Goal: Find specific page/section: Find specific page/section

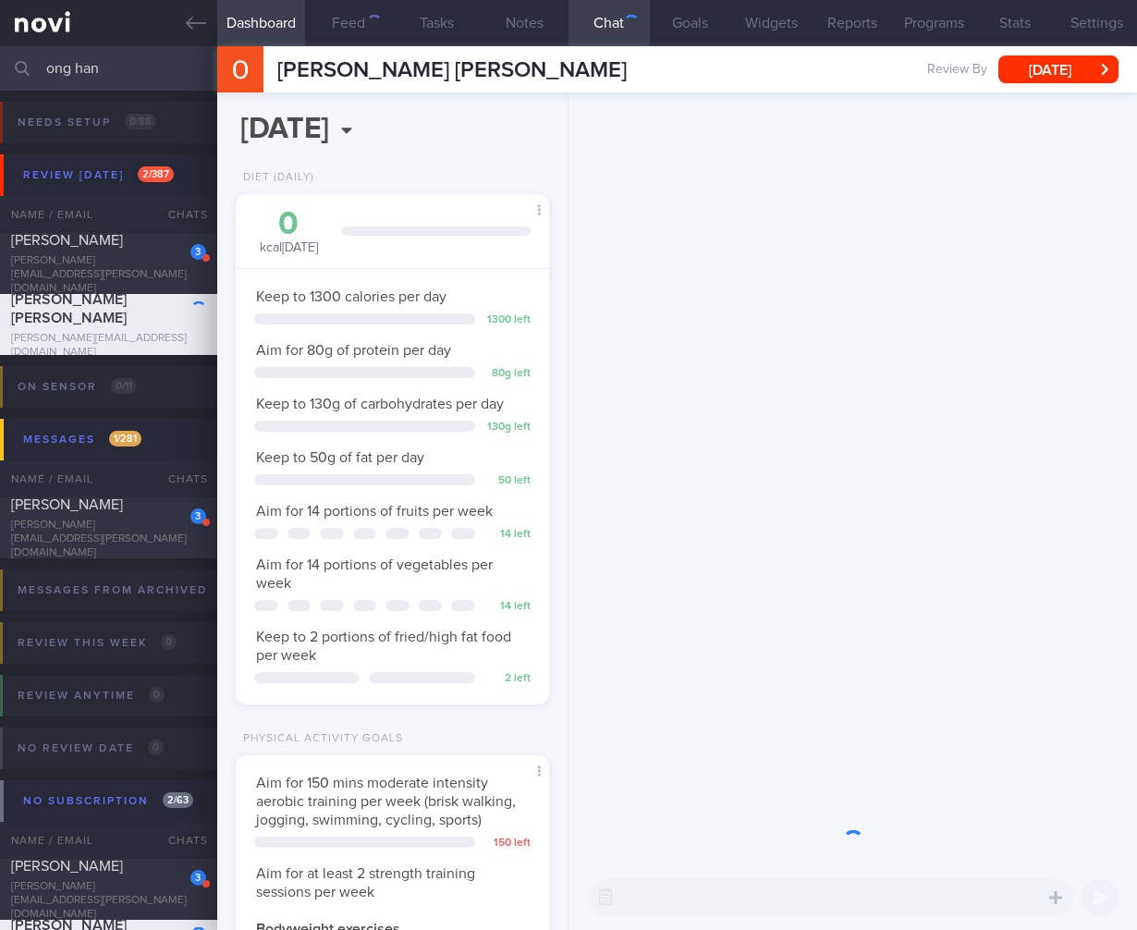
scroll to position [160, 266]
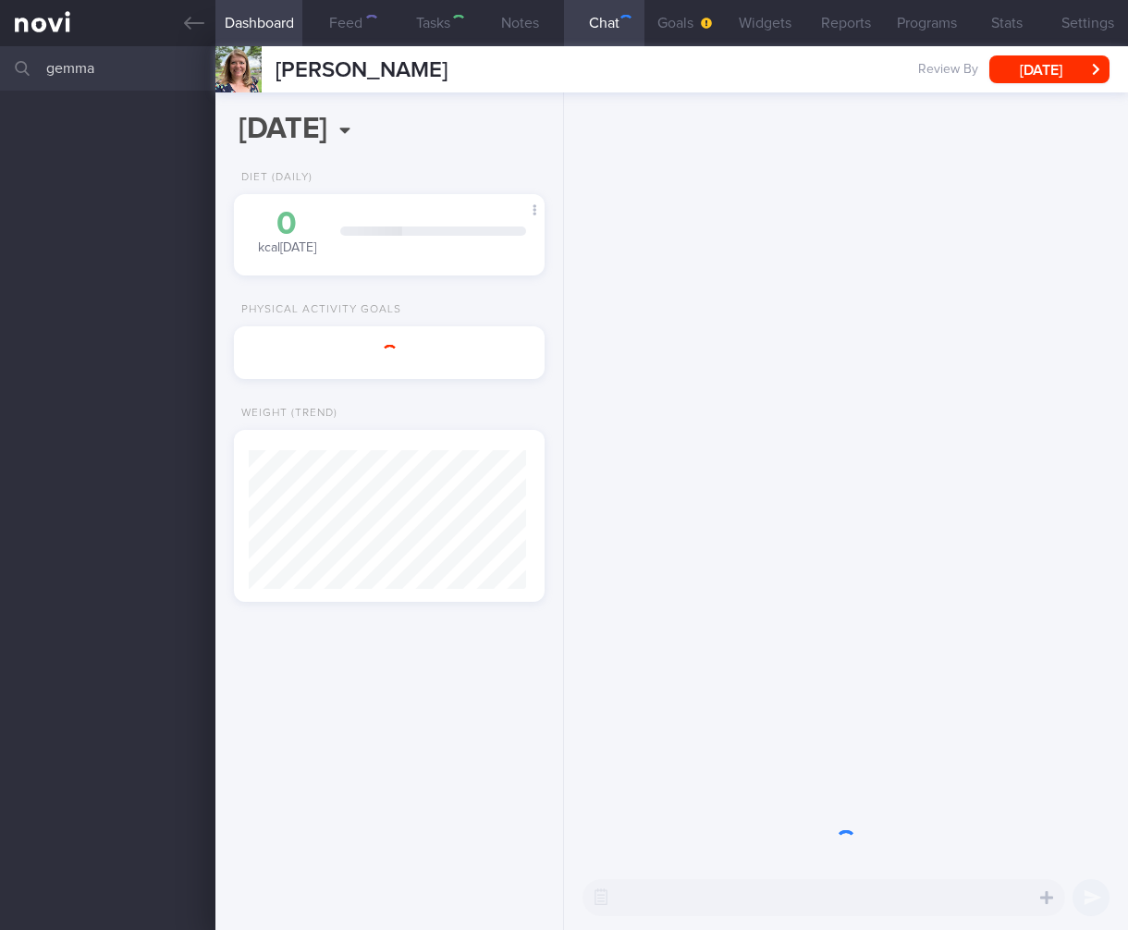
select select "5"
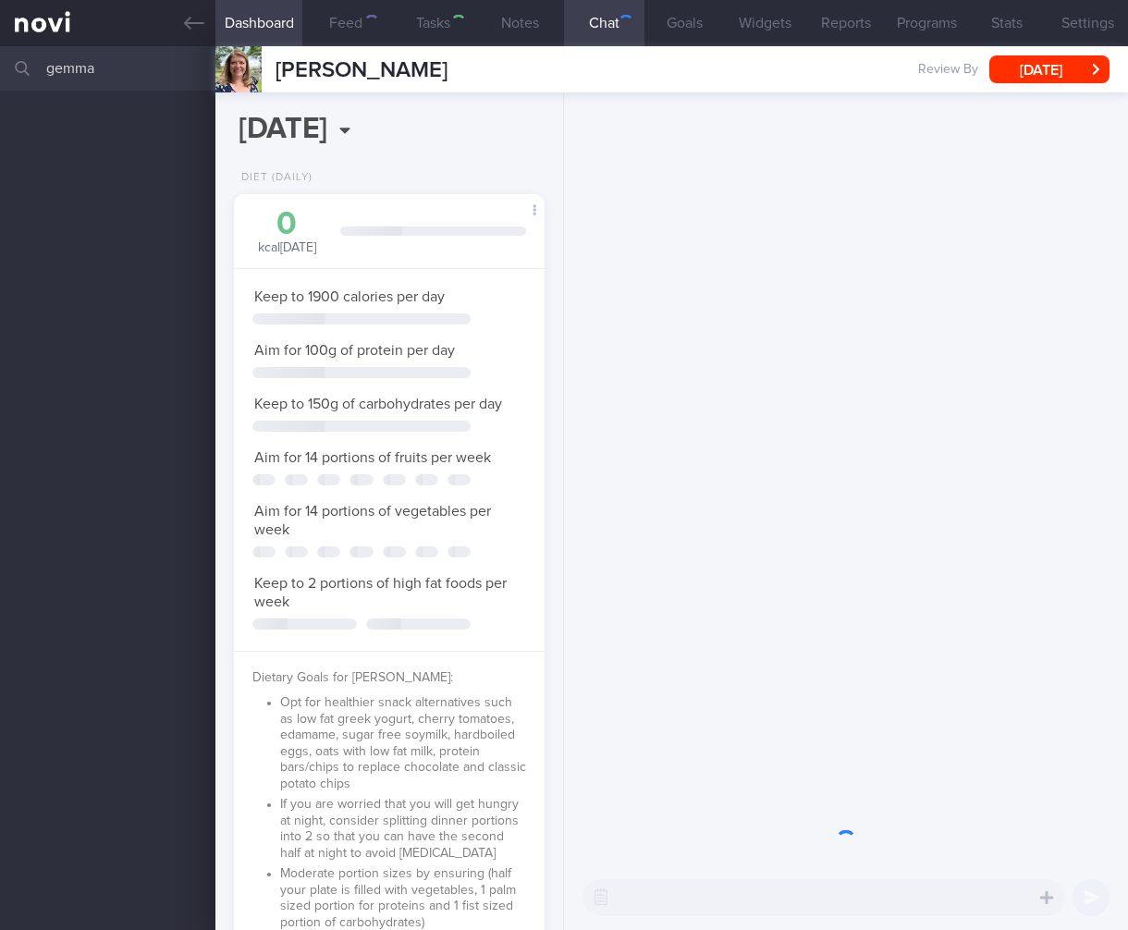
scroll to position [924348, 924242]
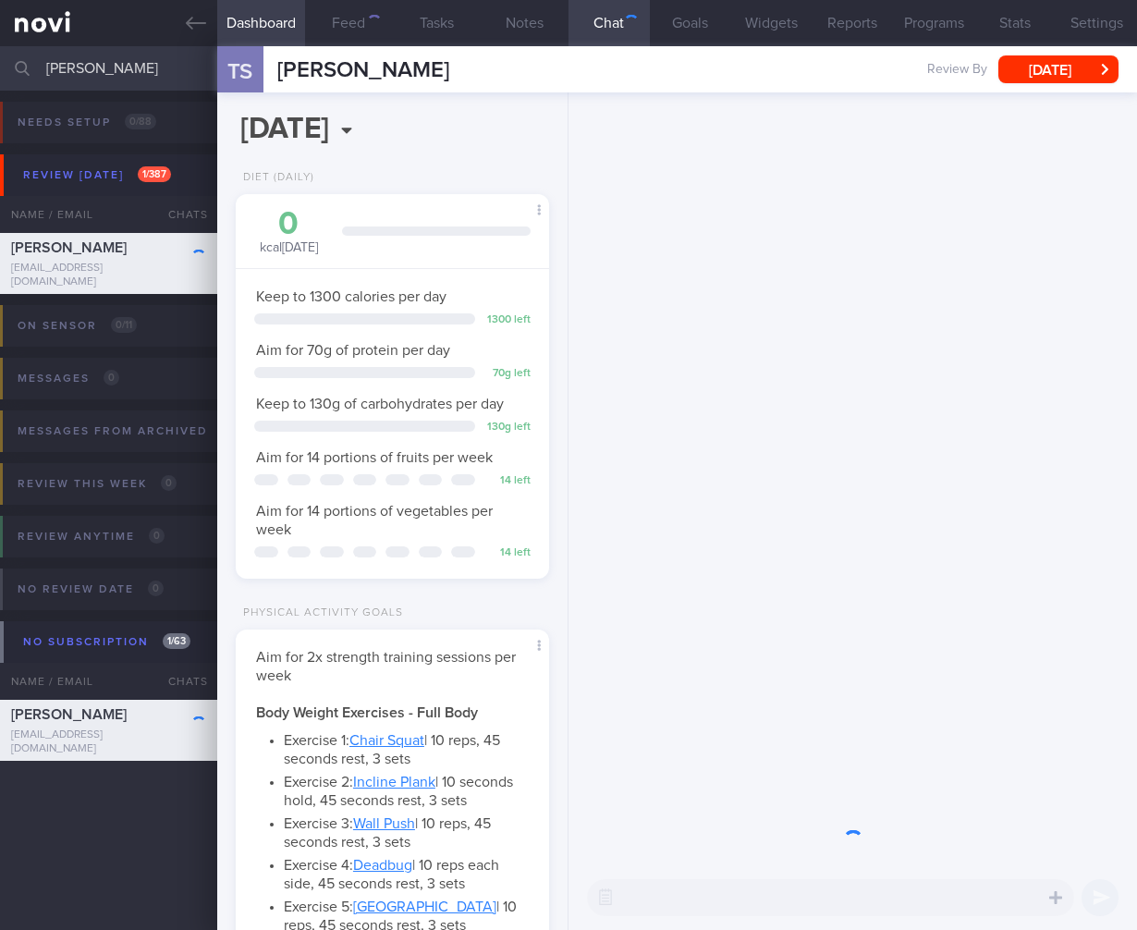
select select "4"
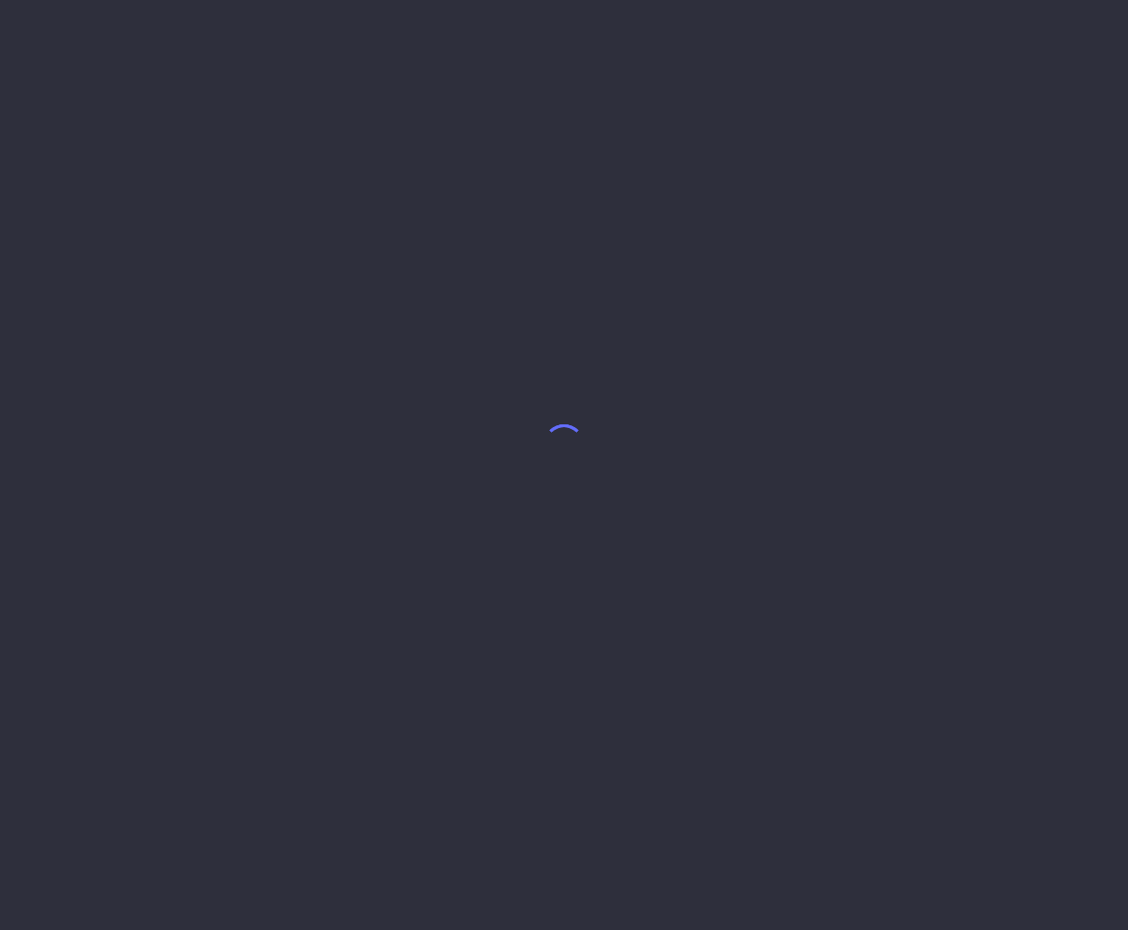
select select "7"
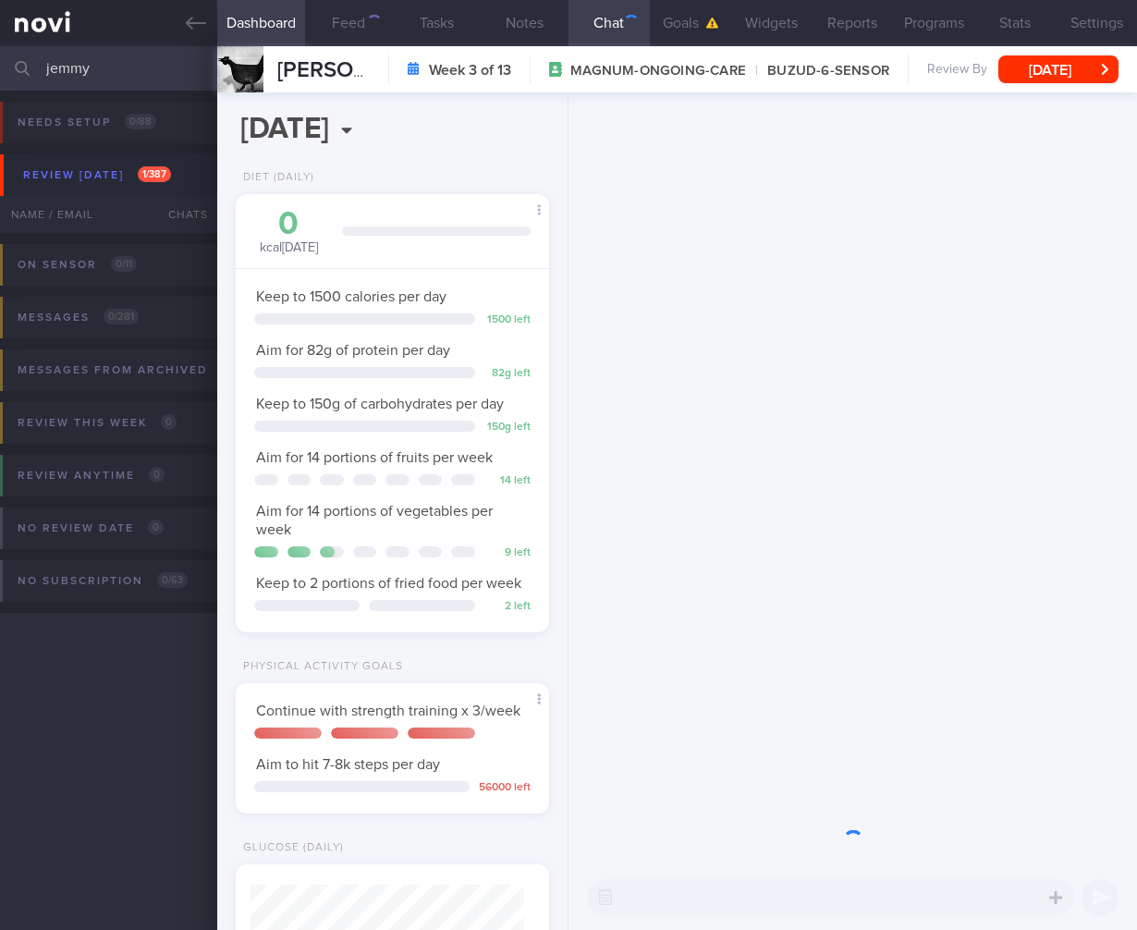
select select "7"
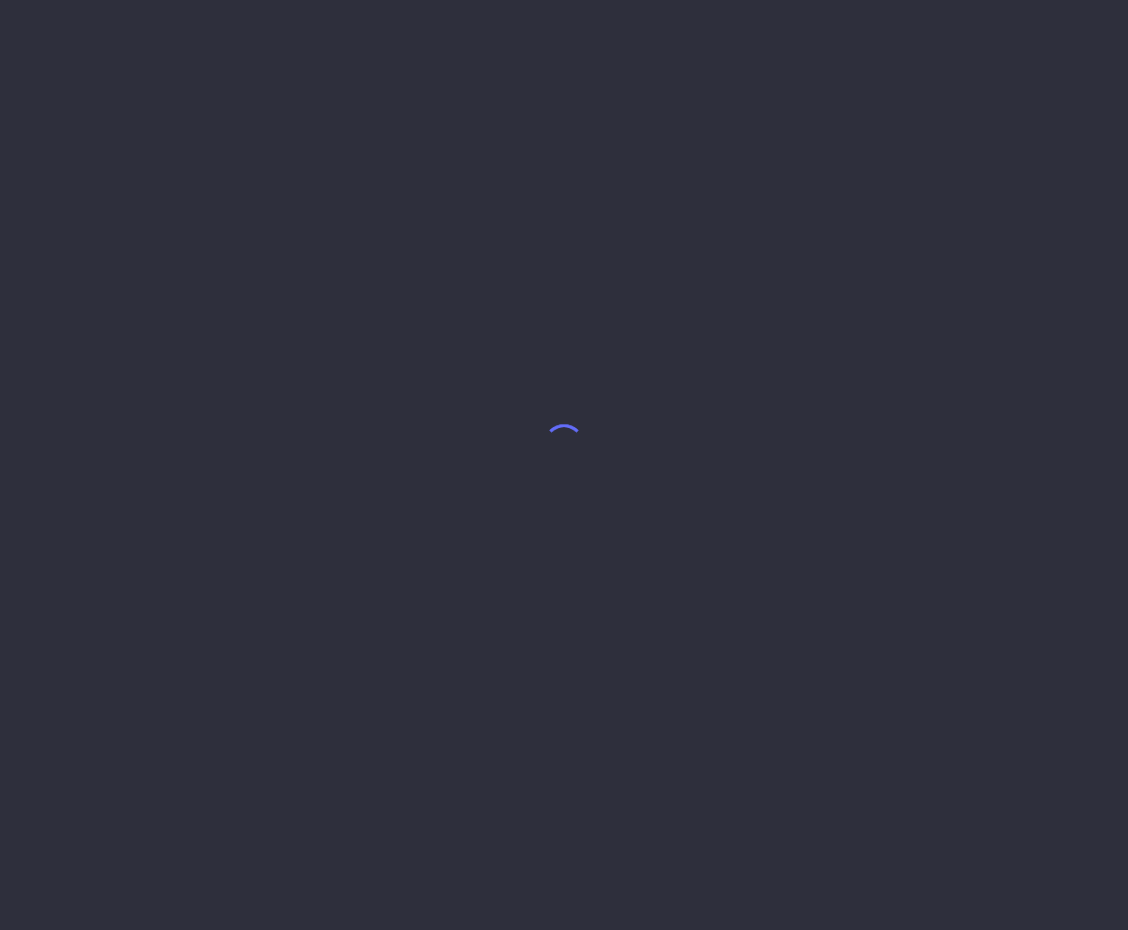
select select "7"
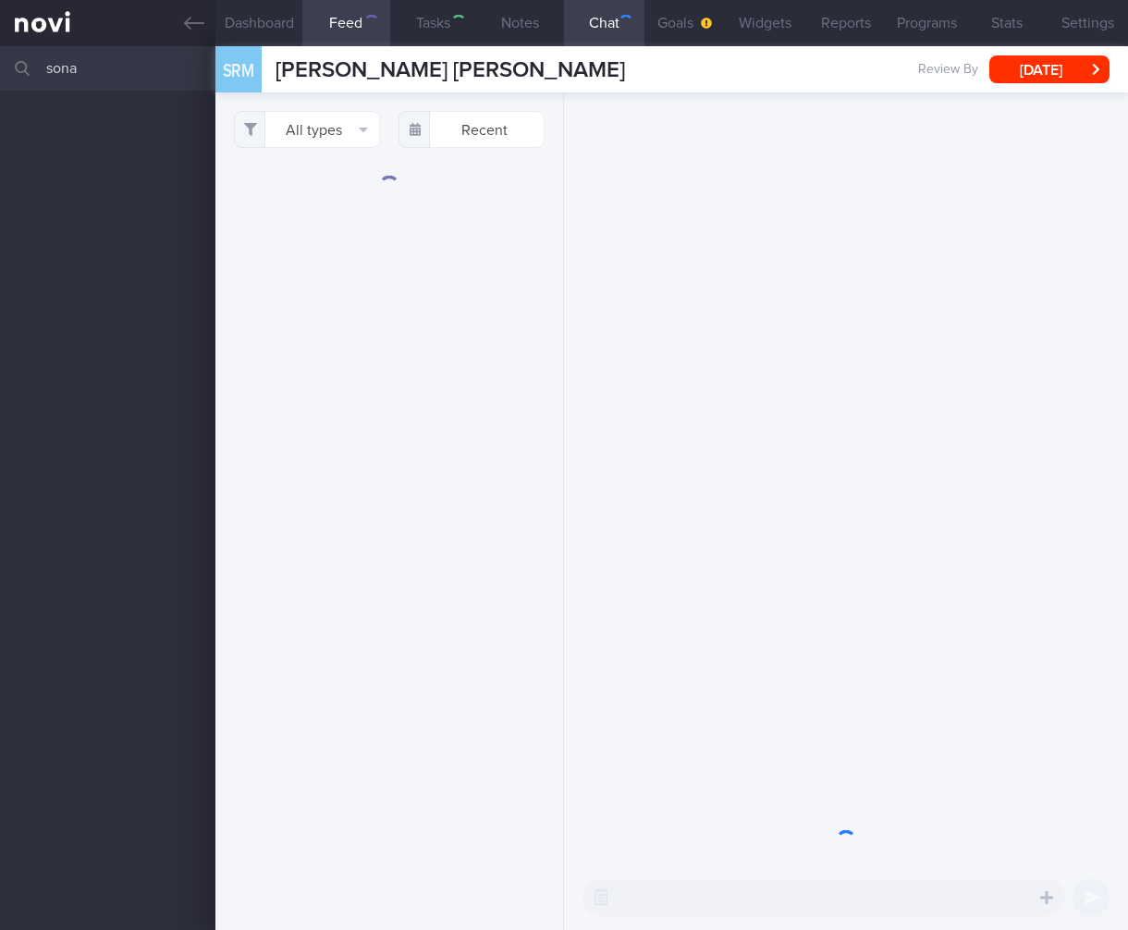
select select "7"
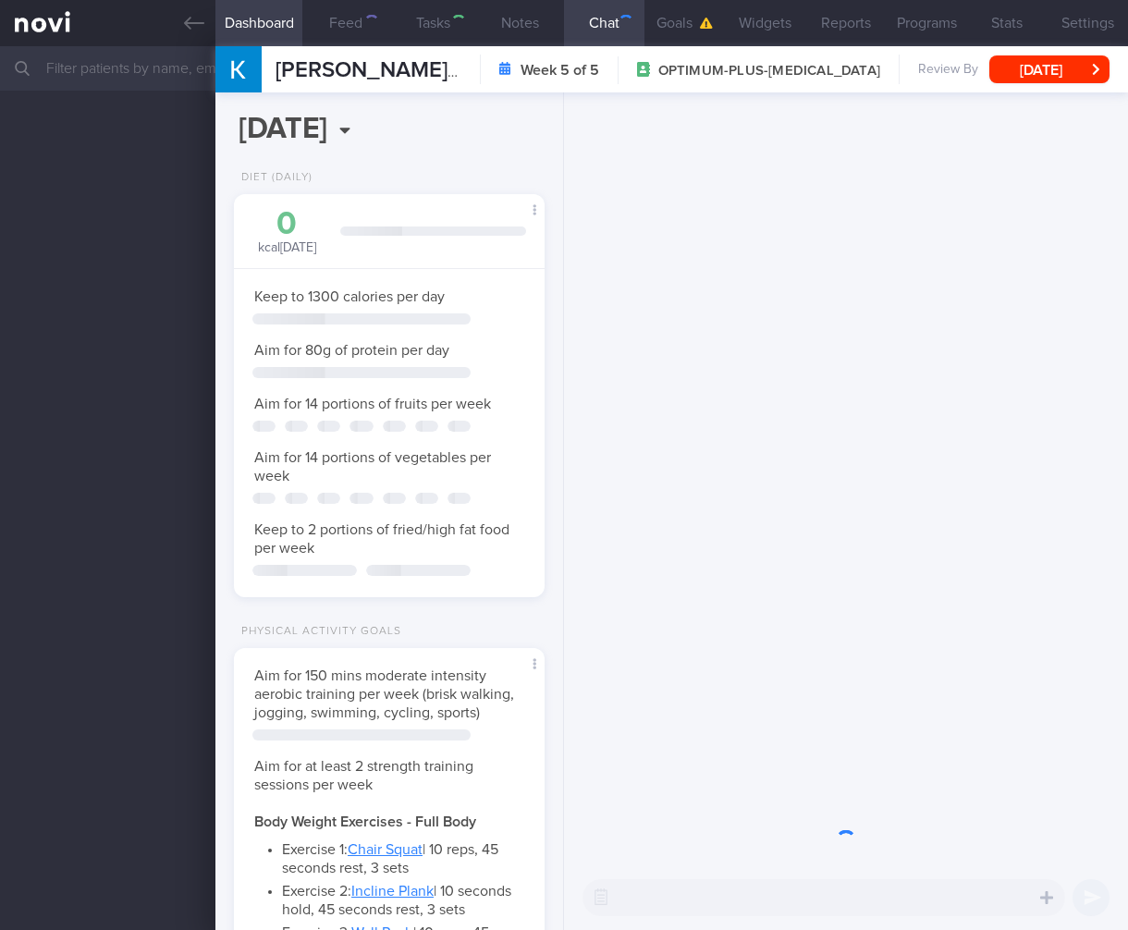
select select "6"
